Goal: Information Seeking & Learning: Learn about a topic

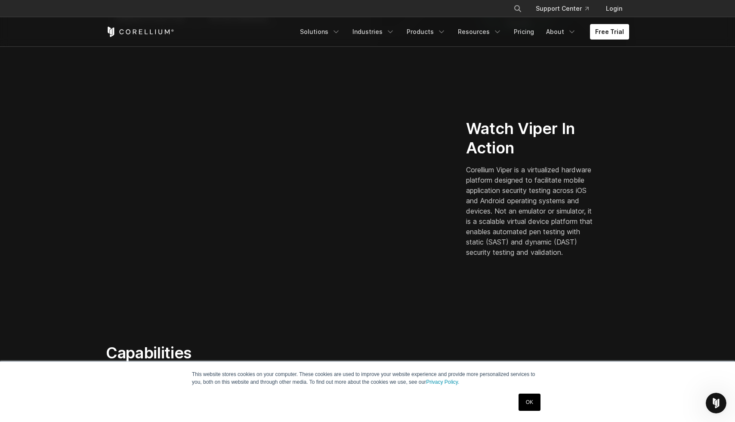
scroll to position [192, 0]
click at [538, 34] on link "Pricing" at bounding box center [524, 31] width 31 height 15
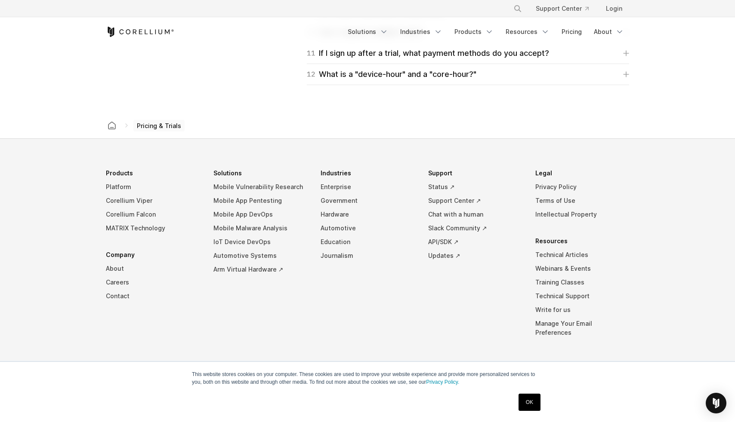
scroll to position [1464, 0]
click at [121, 201] on link "Corellium Viper" at bounding box center [153, 200] width 94 height 14
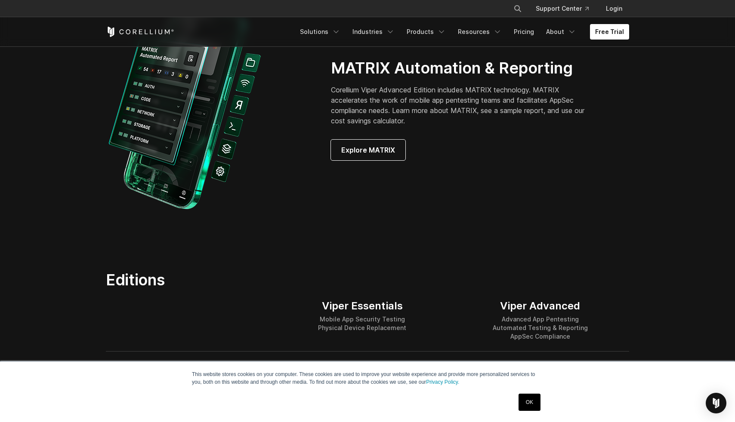
scroll to position [848, 0]
drag, startPoint x: 347, startPoint y: 154, endPoint x: 337, endPoint y: 168, distance: 17.7
click at [347, 154] on span "Explore MATRIX" at bounding box center [368, 150] width 54 height 10
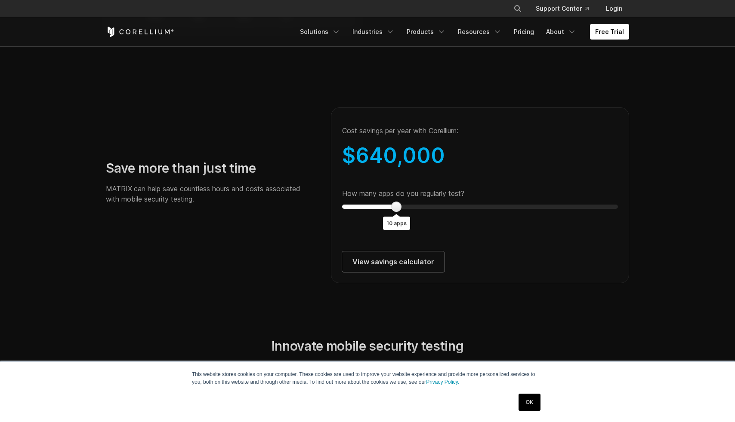
scroll to position [1524, 0]
type input "*"
click at [339, 218] on div "Cost savings per year with Corellium: $ 220,000 How many apps do you regularly …" at bounding box center [480, 195] width 298 height 176
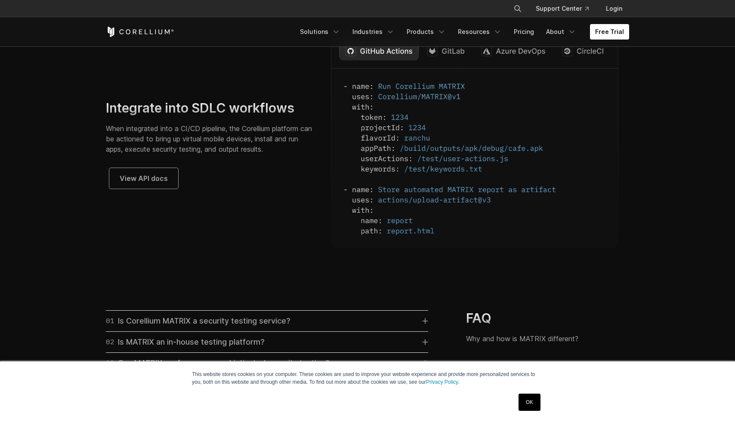
scroll to position [2236, 0]
click at [153, 189] on link "View API docs" at bounding box center [143, 179] width 69 height 21
